Goal: Obtain resource: Download file/media

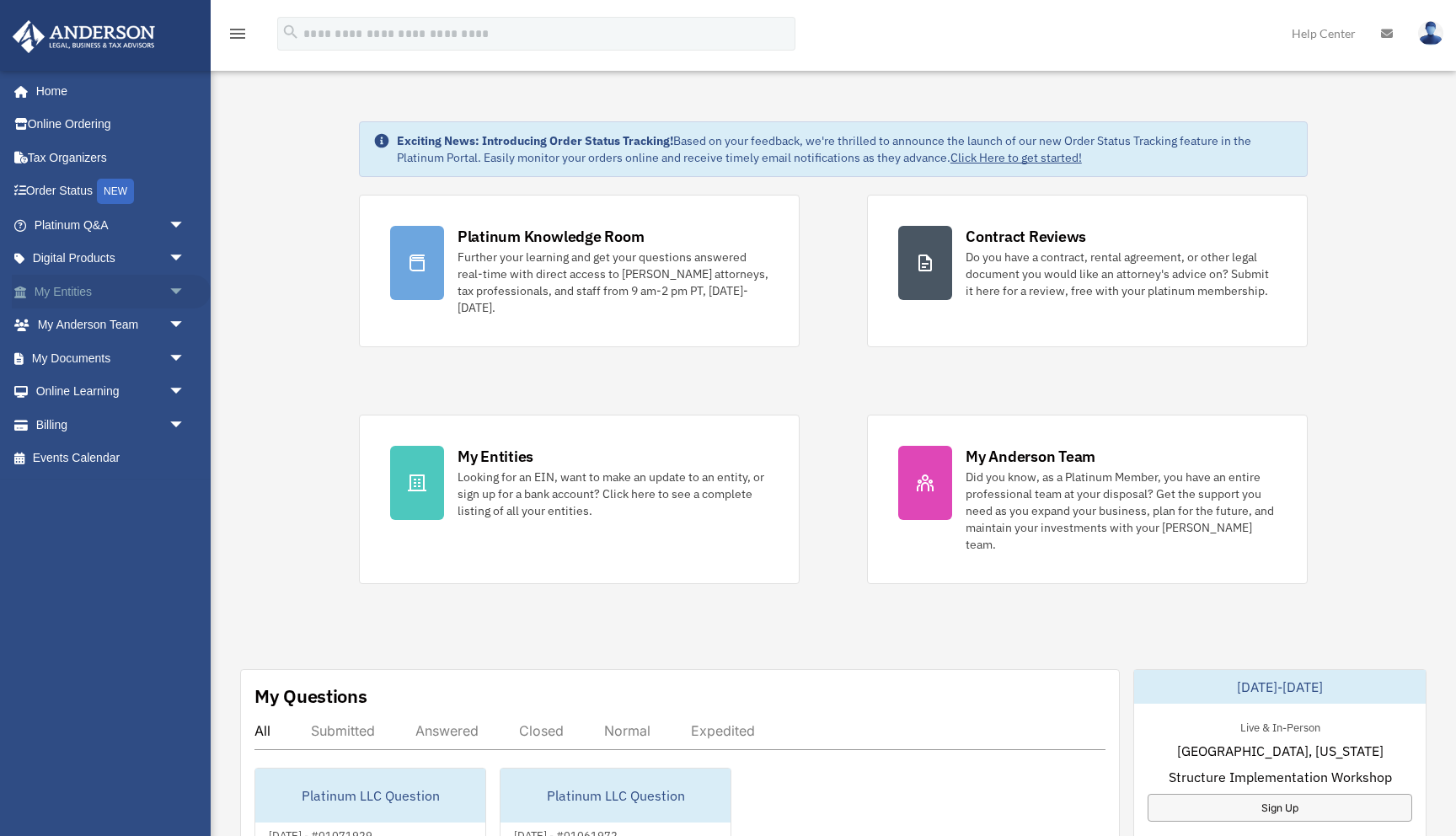
click at [176, 290] on span "arrow_drop_down" at bounding box center [186, 292] width 34 height 35
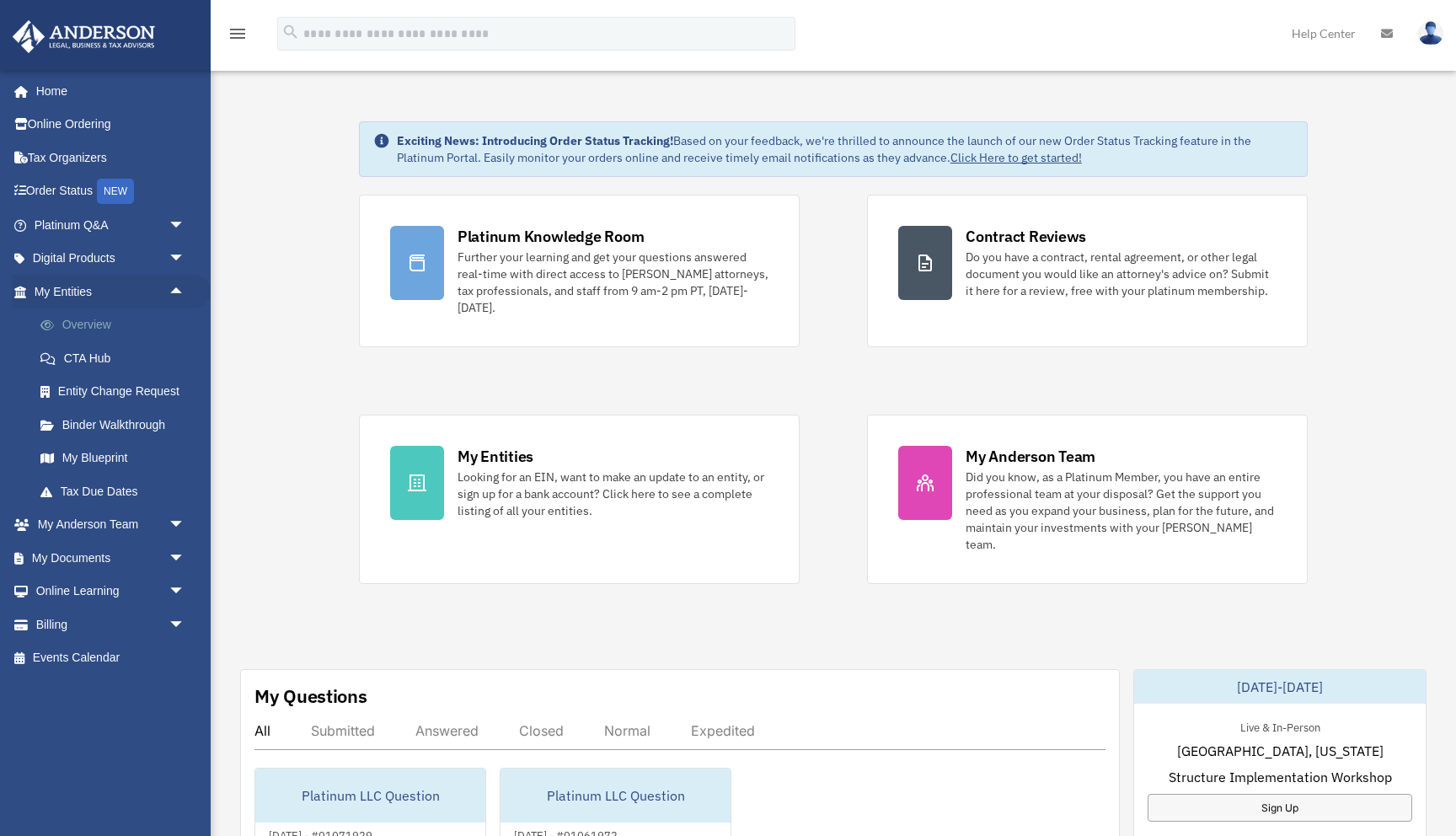
click at [127, 315] on link "Overview" at bounding box center [117, 326] width 187 height 34
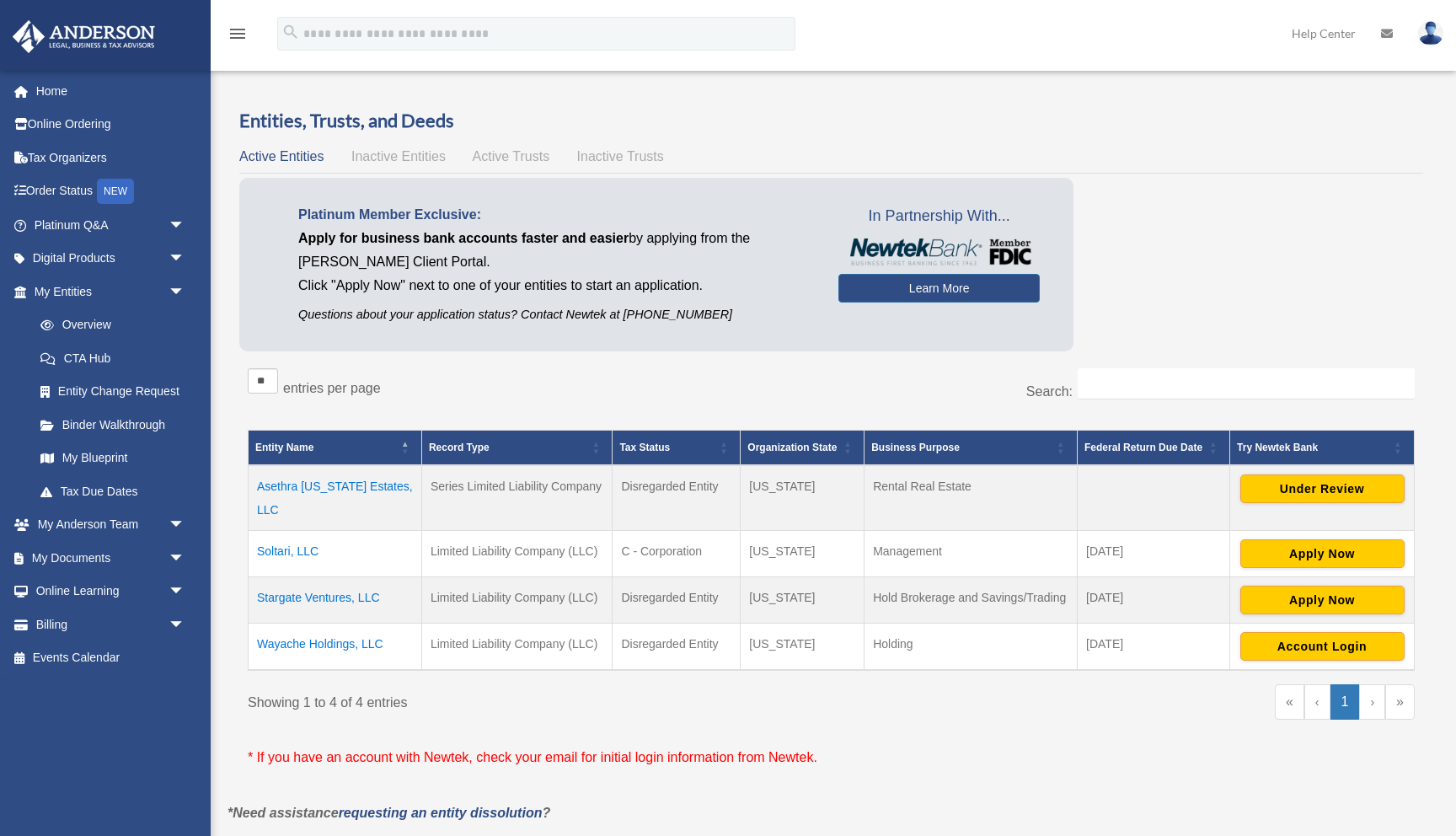
click at [321, 583] on td "Stargate Ventures, LLC" at bounding box center [334, 600] width 174 height 47
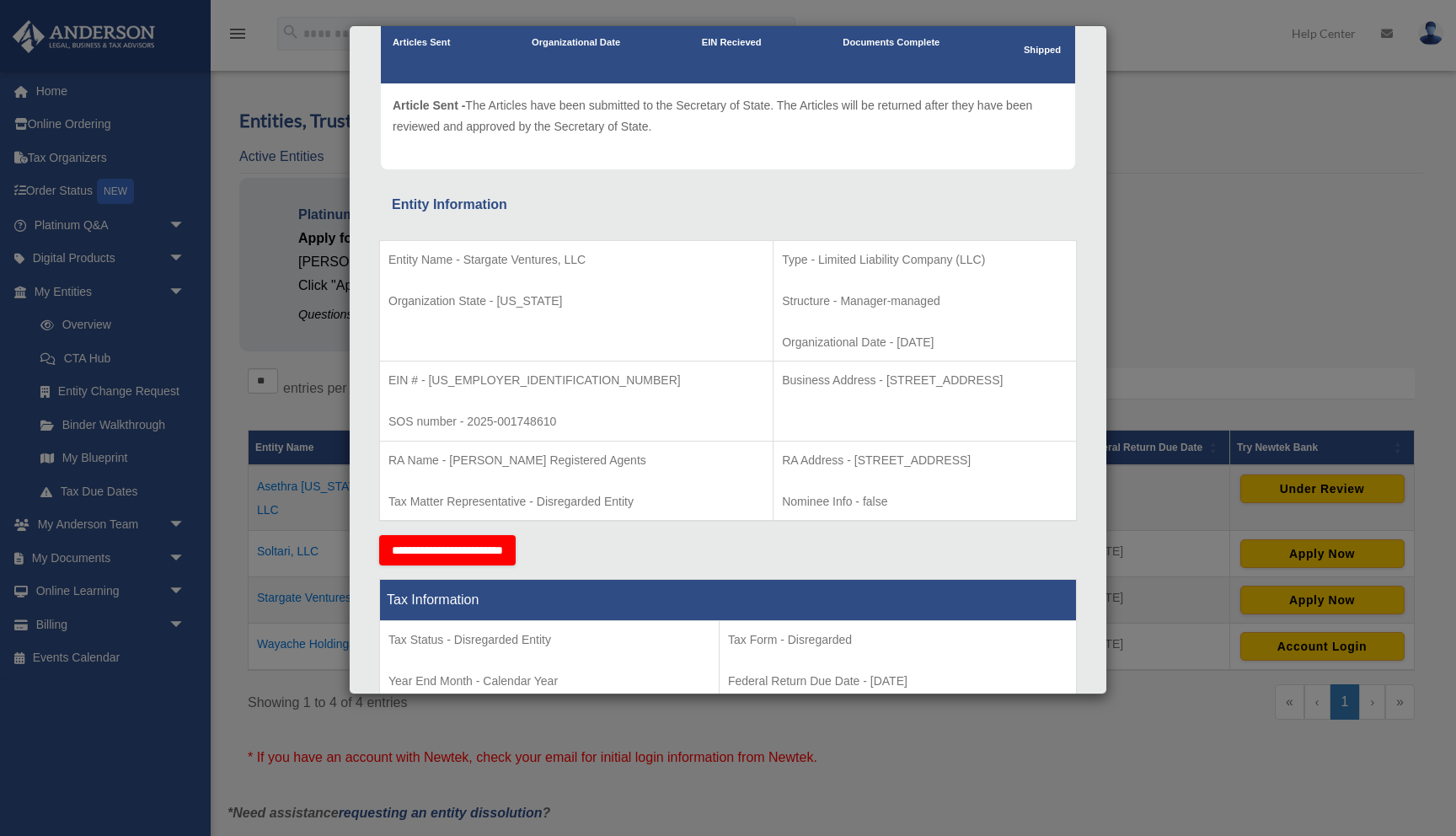
scroll to position [163, 0]
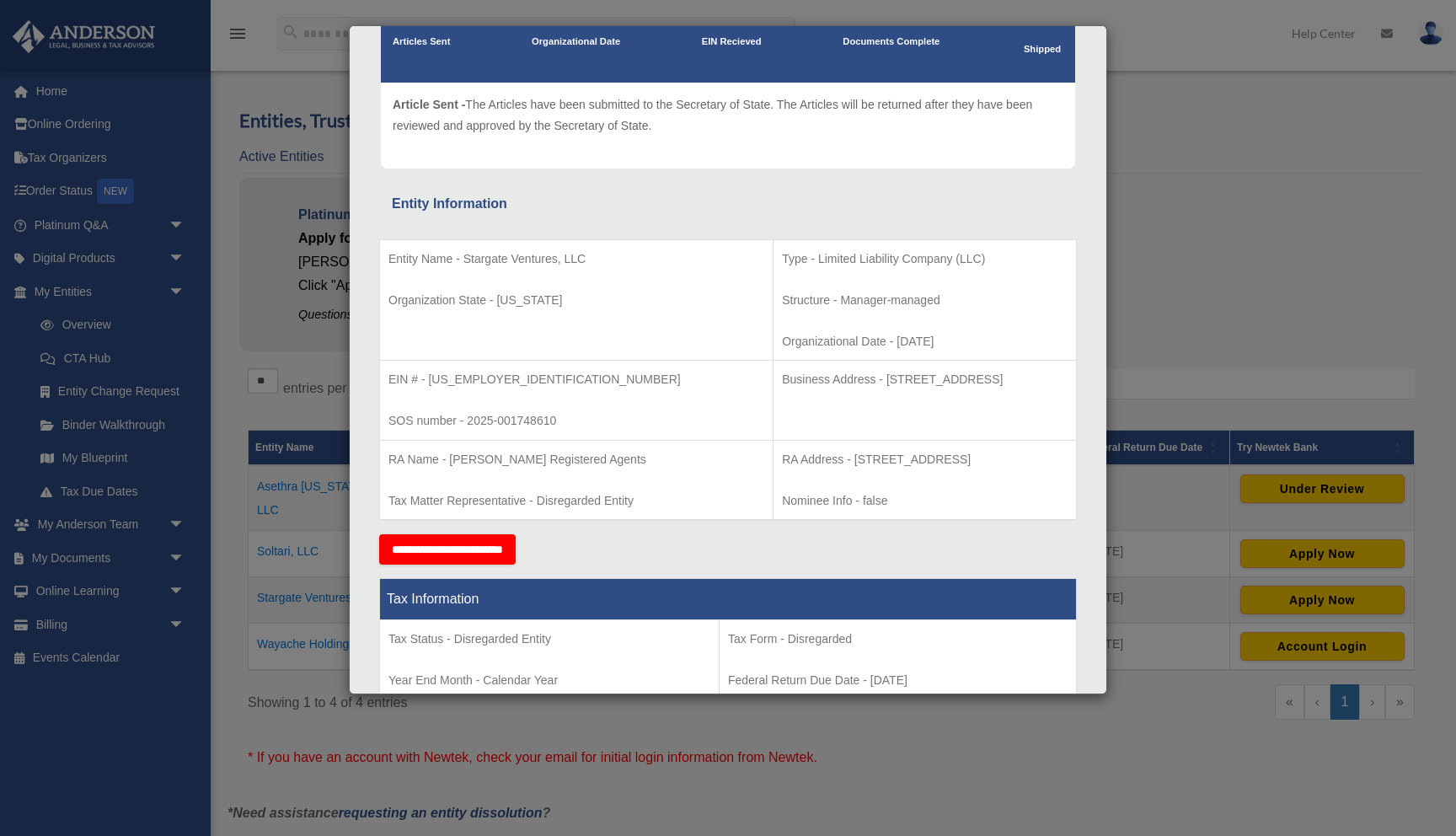
click at [165, 530] on div "Details × Articles Sent Organizational Date" at bounding box center [728, 418] width 1456 height 836
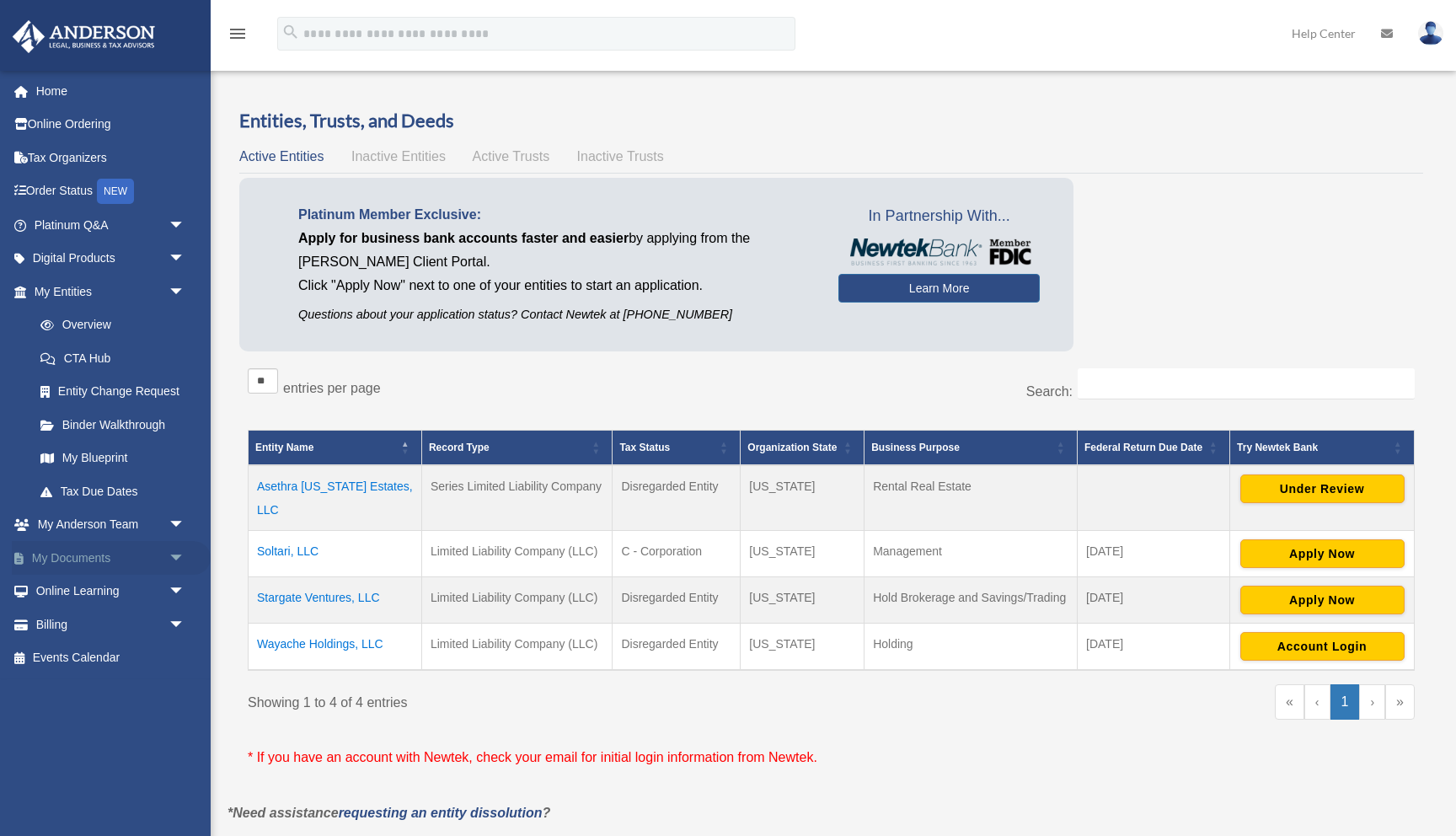
click at [183, 559] on span "arrow_drop_down" at bounding box center [186, 558] width 34 height 35
click at [81, 587] on link "Box" at bounding box center [117, 592] width 187 height 34
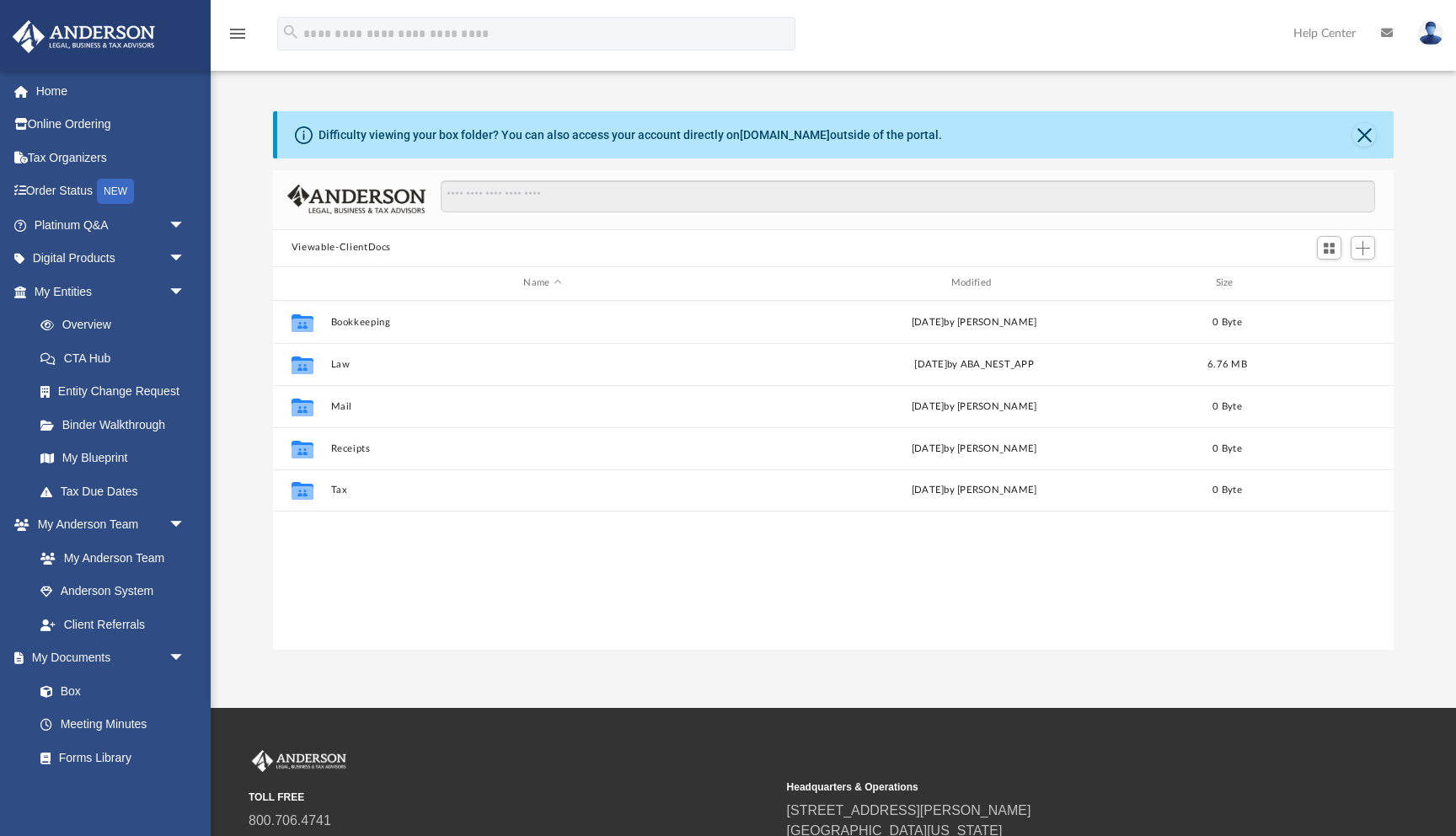
scroll to position [382, 1121]
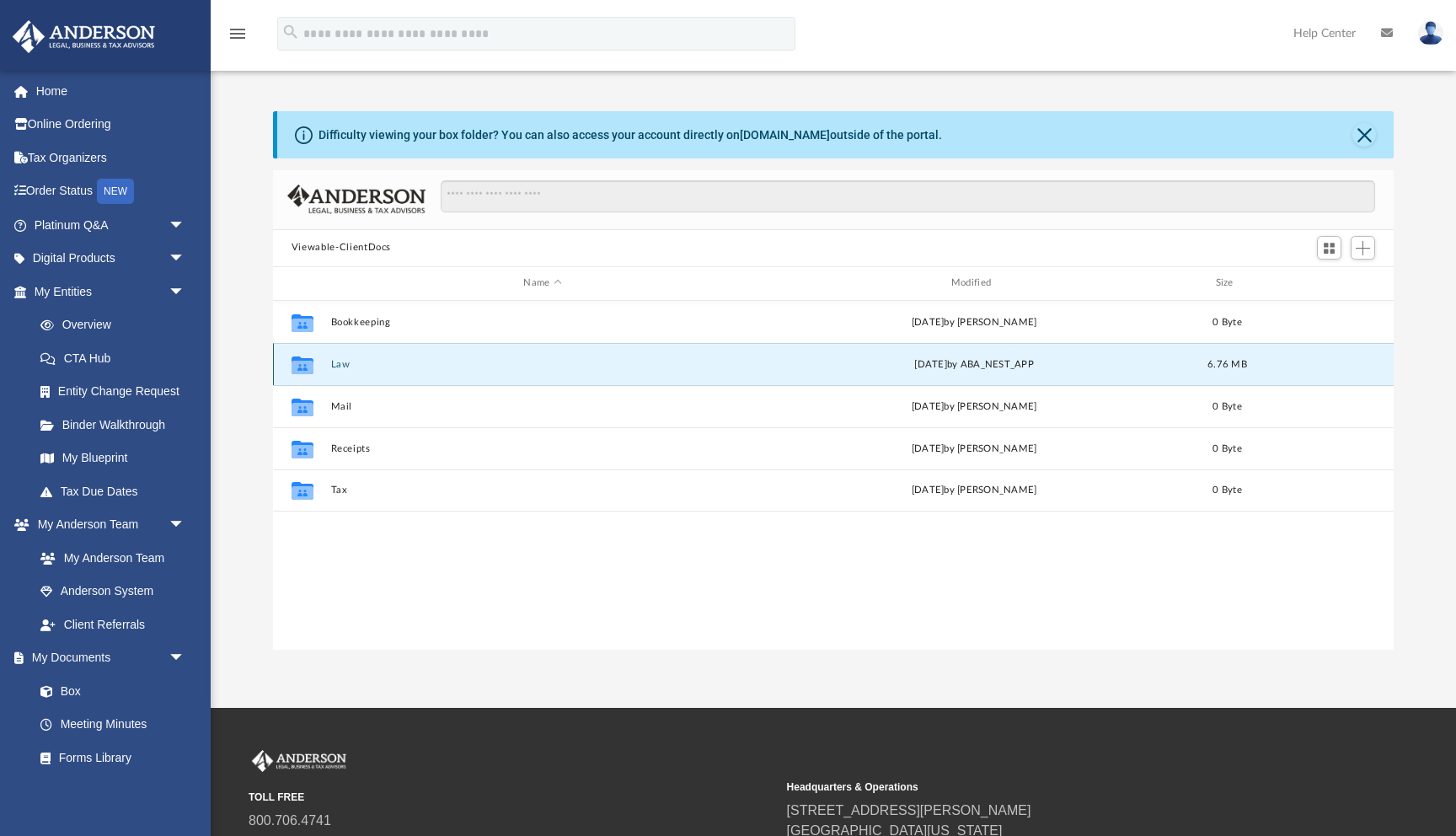
click at [336, 359] on button "Law" at bounding box center [542, 364] width 424 height 11
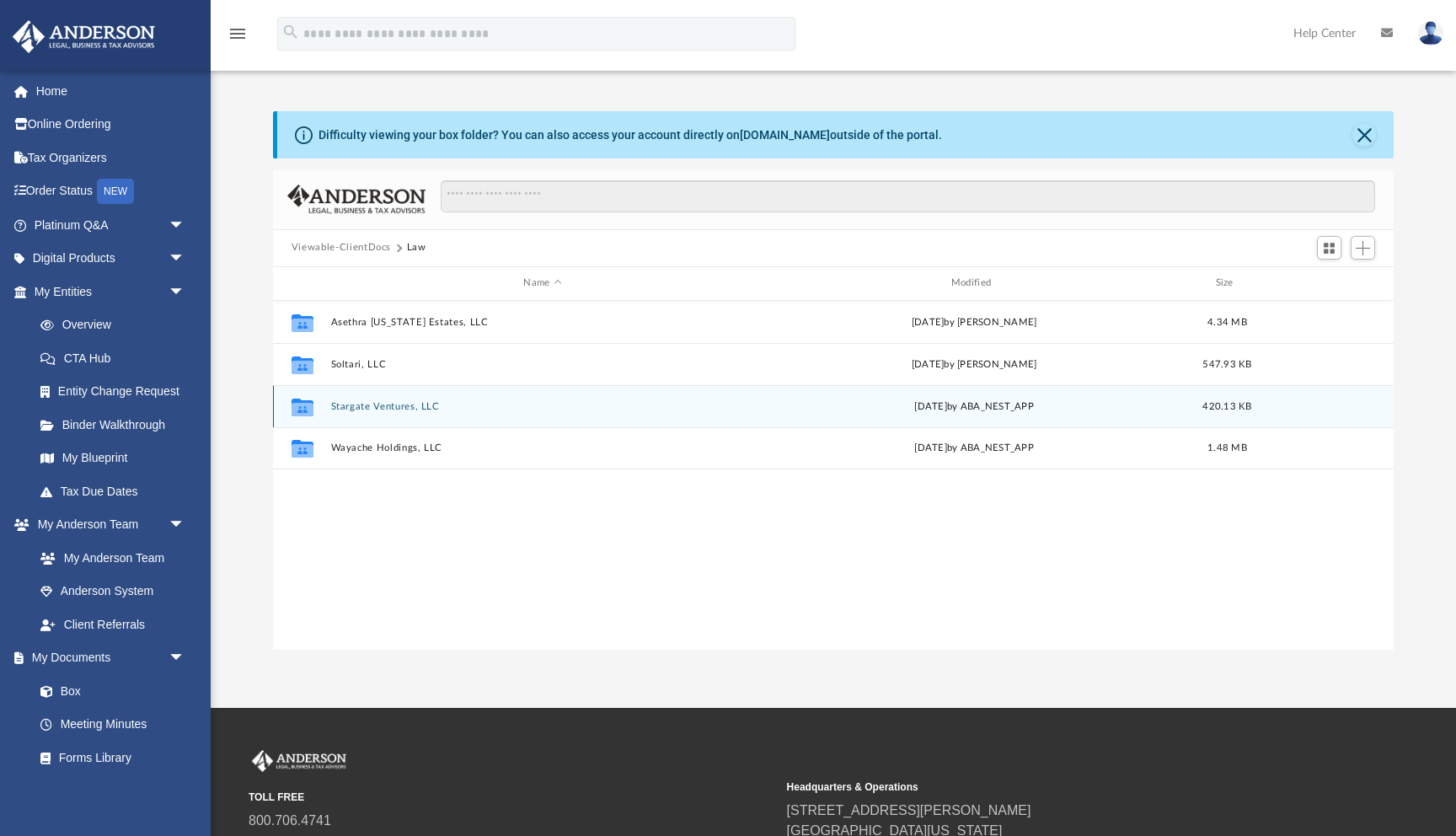
click at [359, 411] on div "Collaborated Folder Stargate Ventures, LLC [DATE] by ABA_NEST_APP 420.13 KB" at bounding box center [833, 406] width 1121 height 42
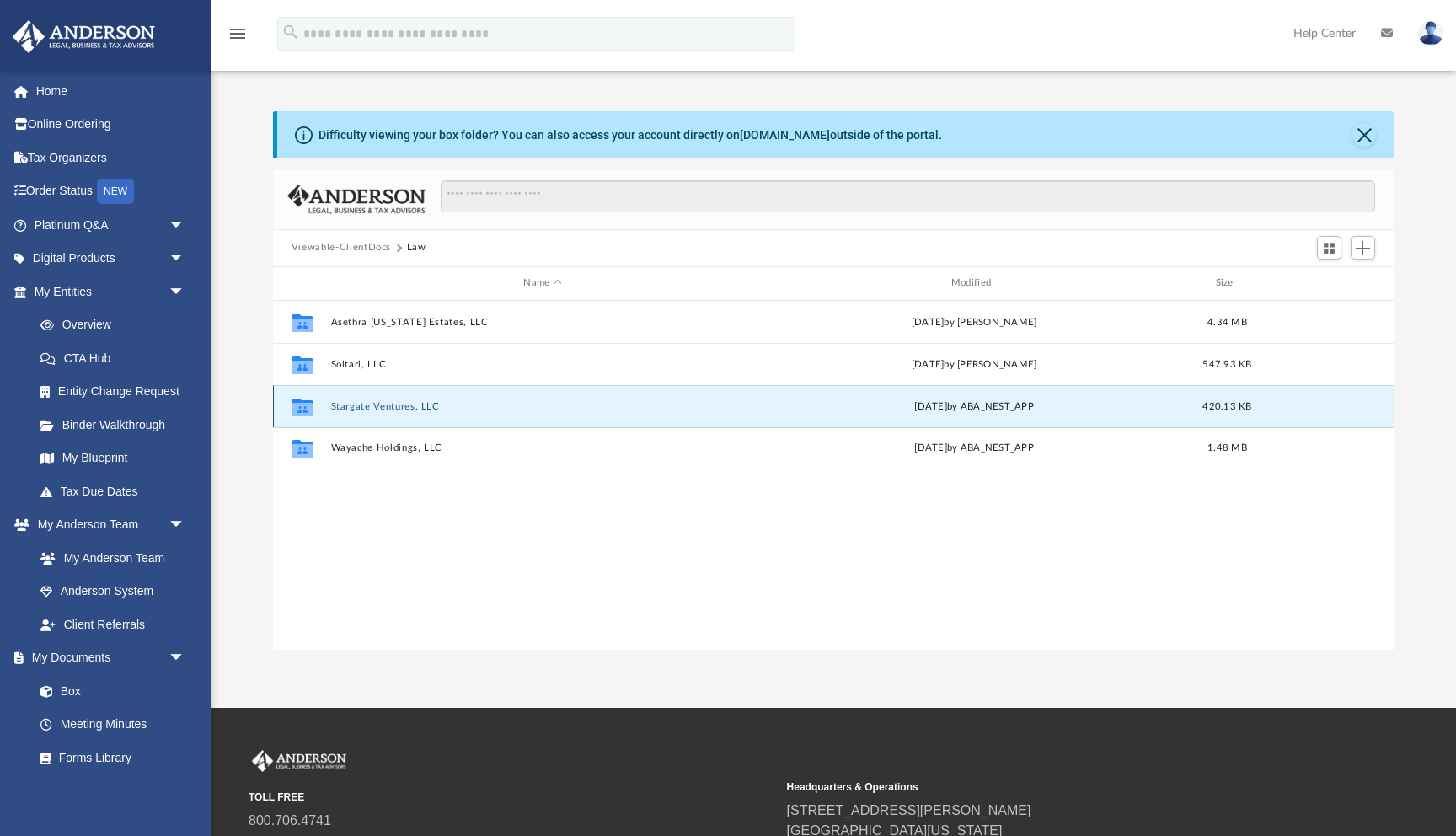
click at [359, 407] on button "Stargate Ventures, LLC" at bounding box center [542, 406] width 424 height 11
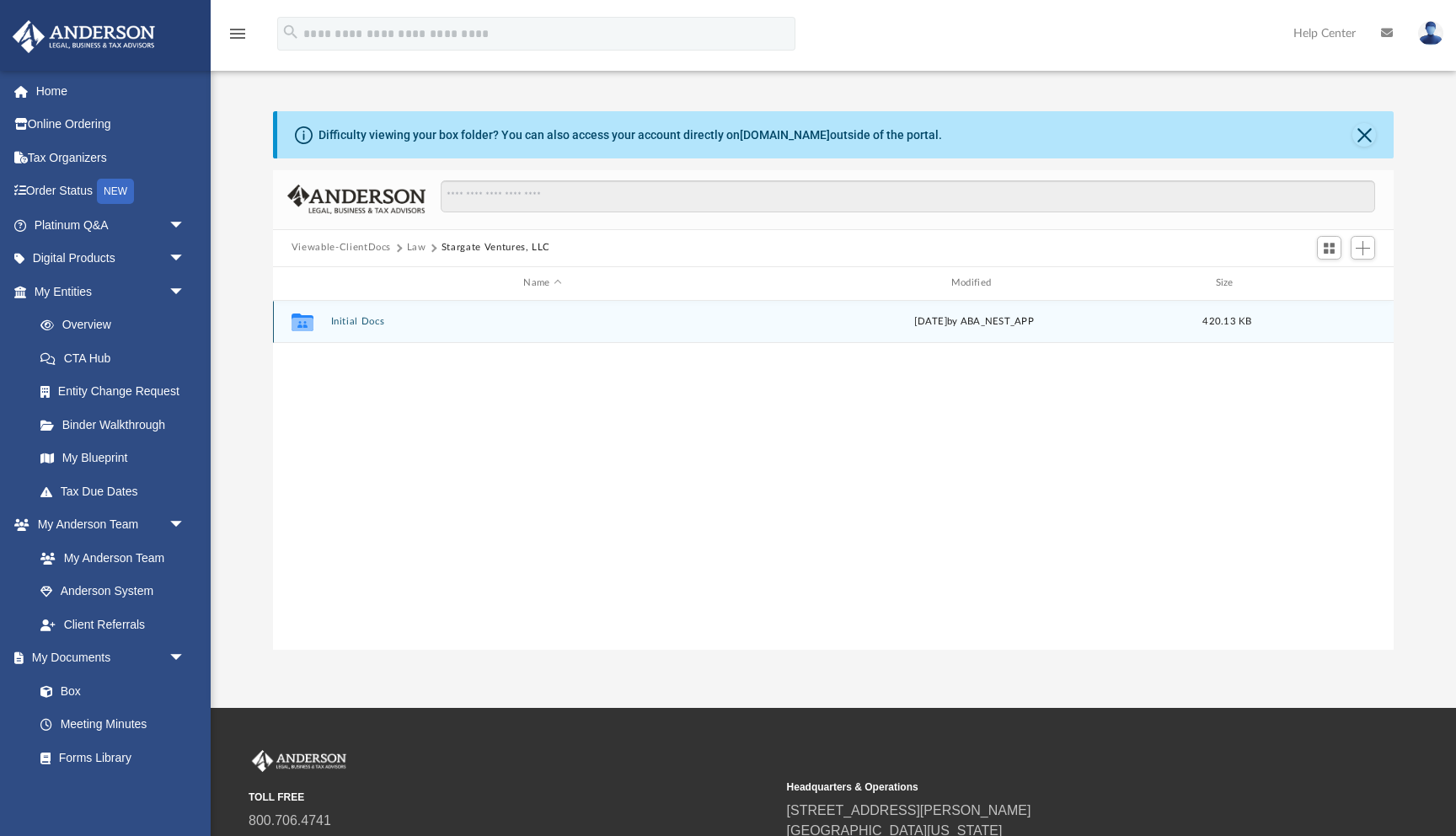
click at [359, 322] on button "Initial Docs" at bounding box center [542, 321] width 424 height 11
click at [359, 322] on button "Stargate Ventures, LLC - Filed Articles.pdf" at bounding box center [542, 321] width 424 height 11
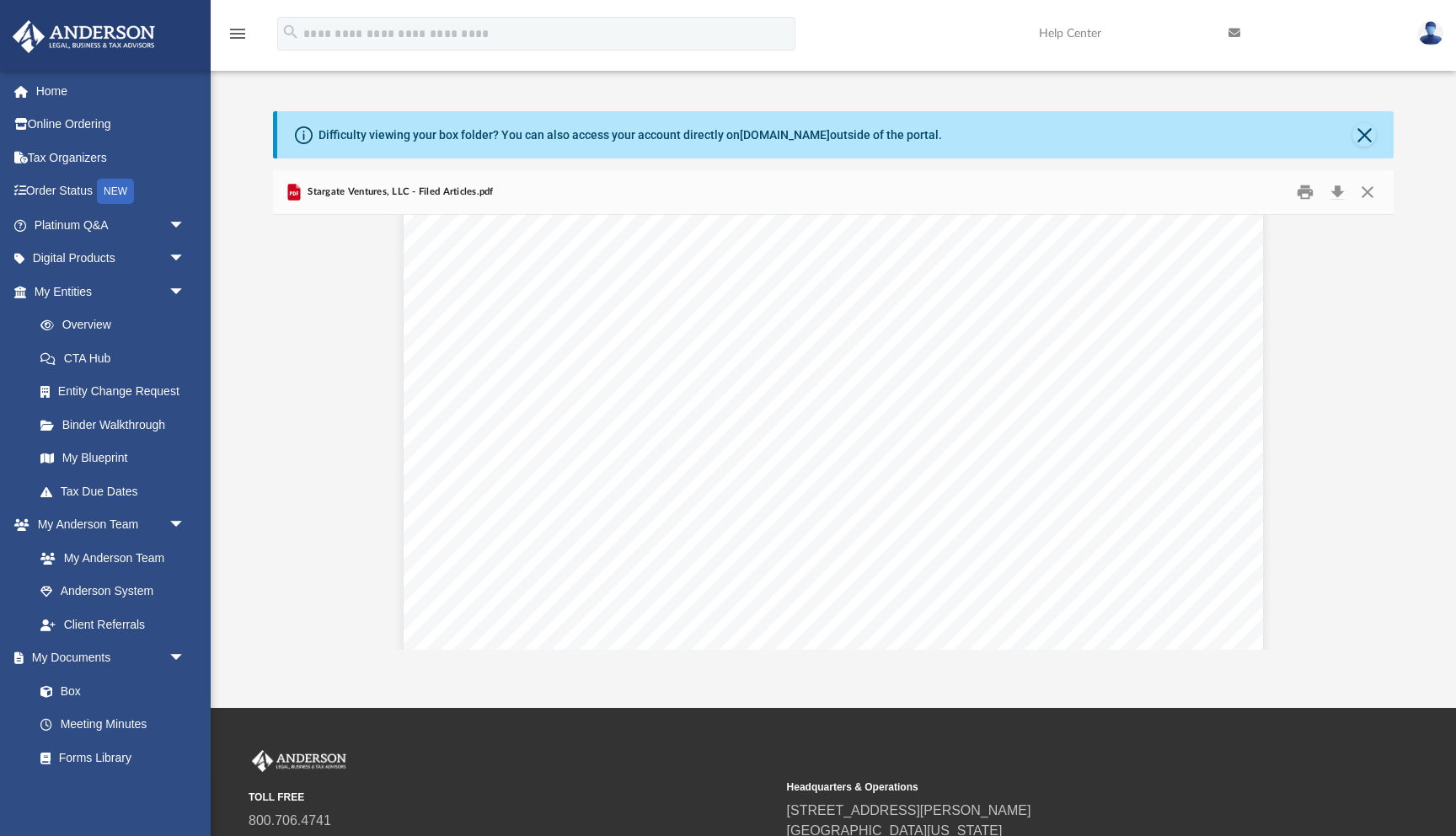
scroll to position [2622, 0]
